Goal: Browse casually: Explore the website without a specific task or goal

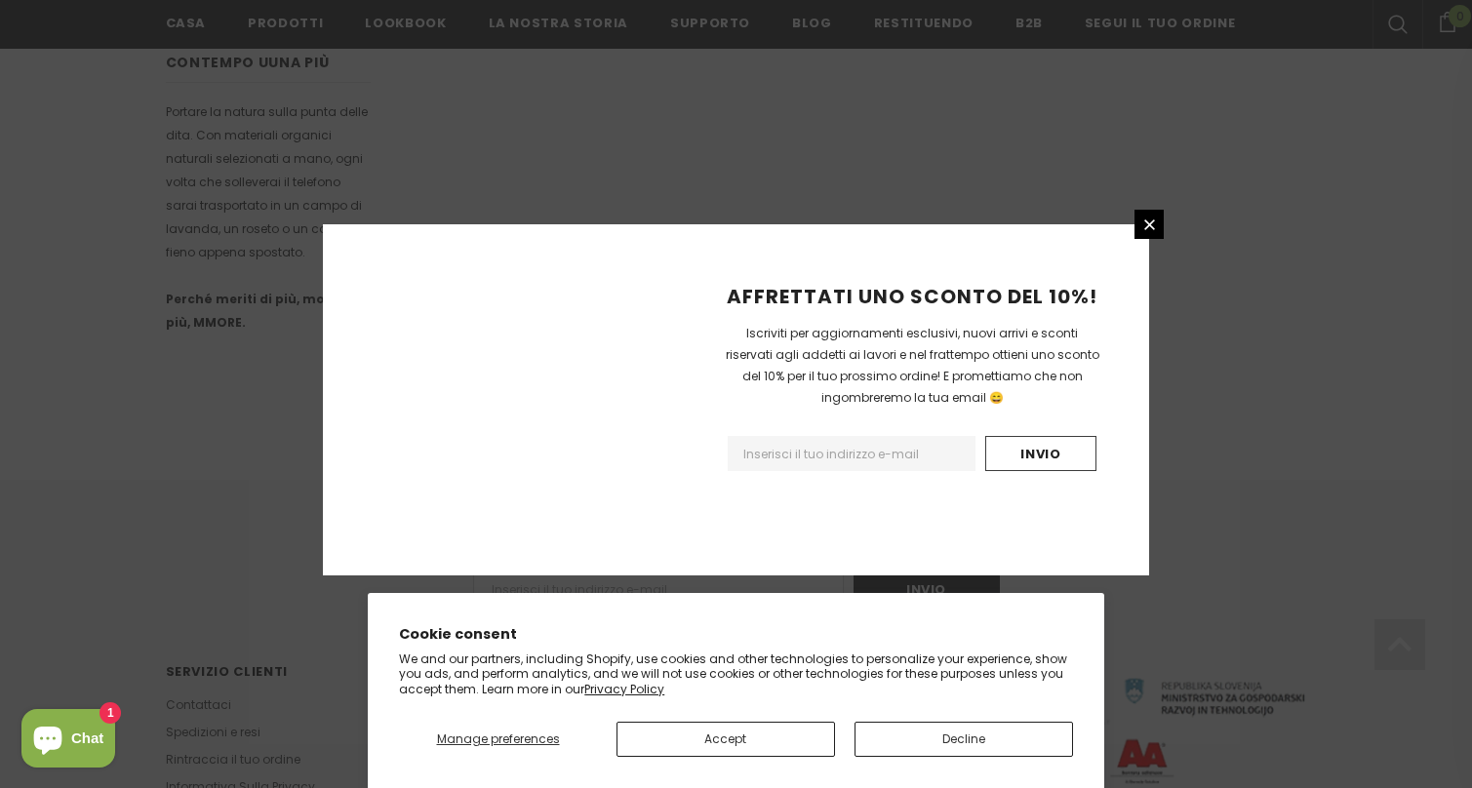
scroll to position [1211, 0]
